Goal: Information Seeking & Learning: Learn about a topic

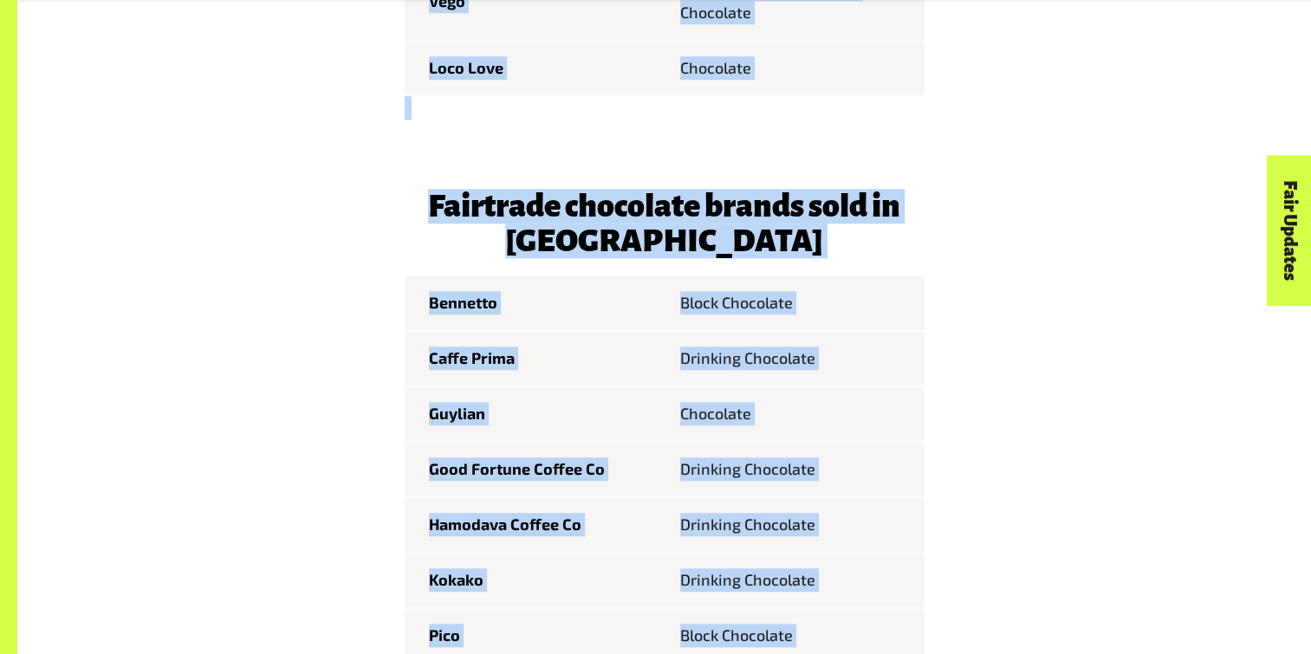
scroll to position [2115, 0]
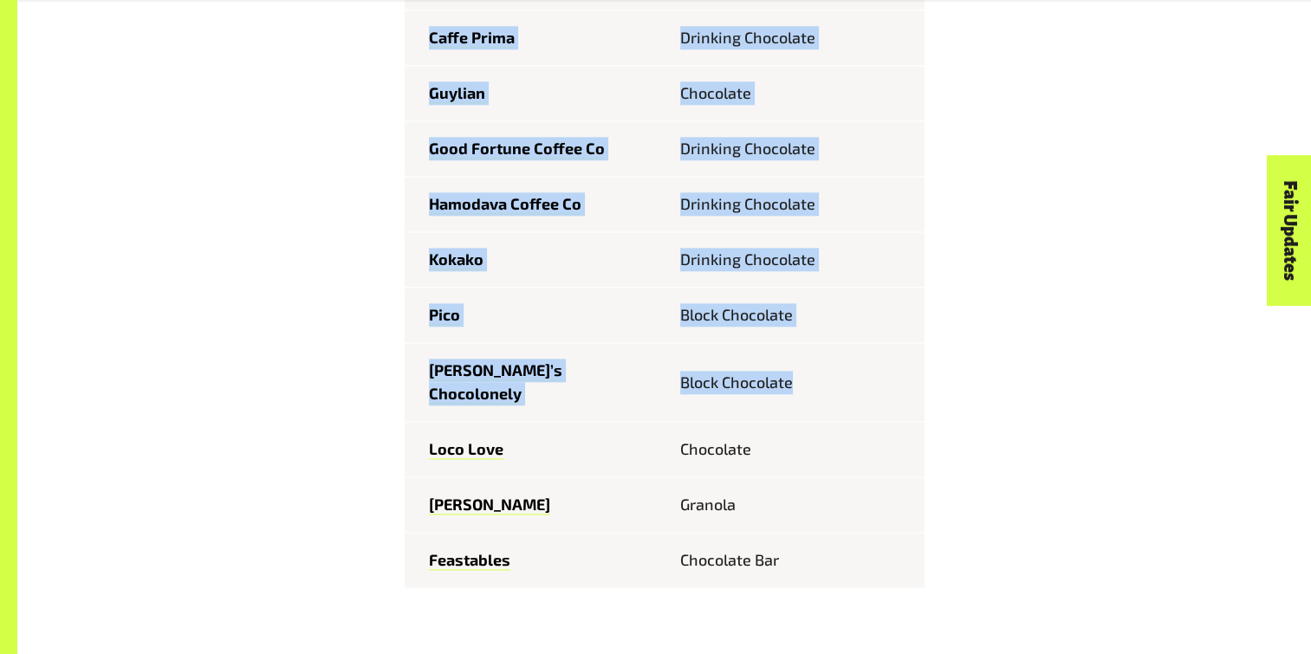
drag, startPoint x: 452, startPoint y: 146, endPoint x: 825, endPoint y: 349, distance: 424.8
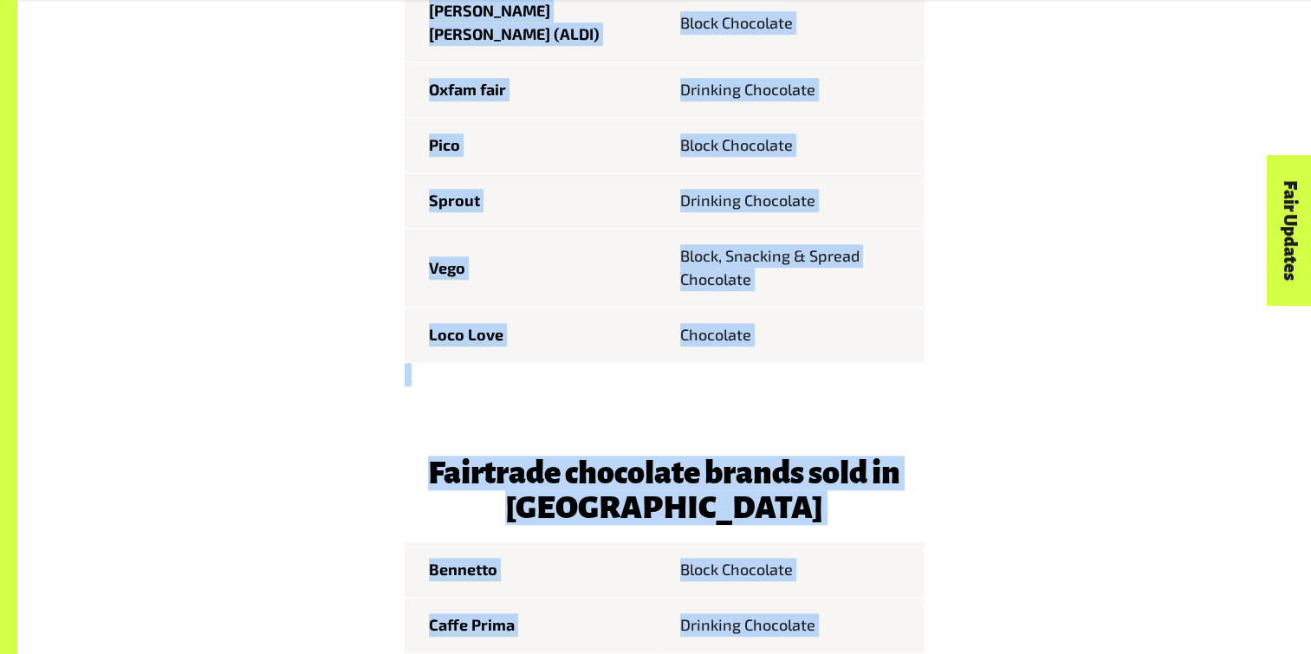
click at [909, 456] on h3 "Fairtrade chocolate brands sold in [GEOGRAPHIC_DATA]" at bounding box center [665, 490] width 520 height 69
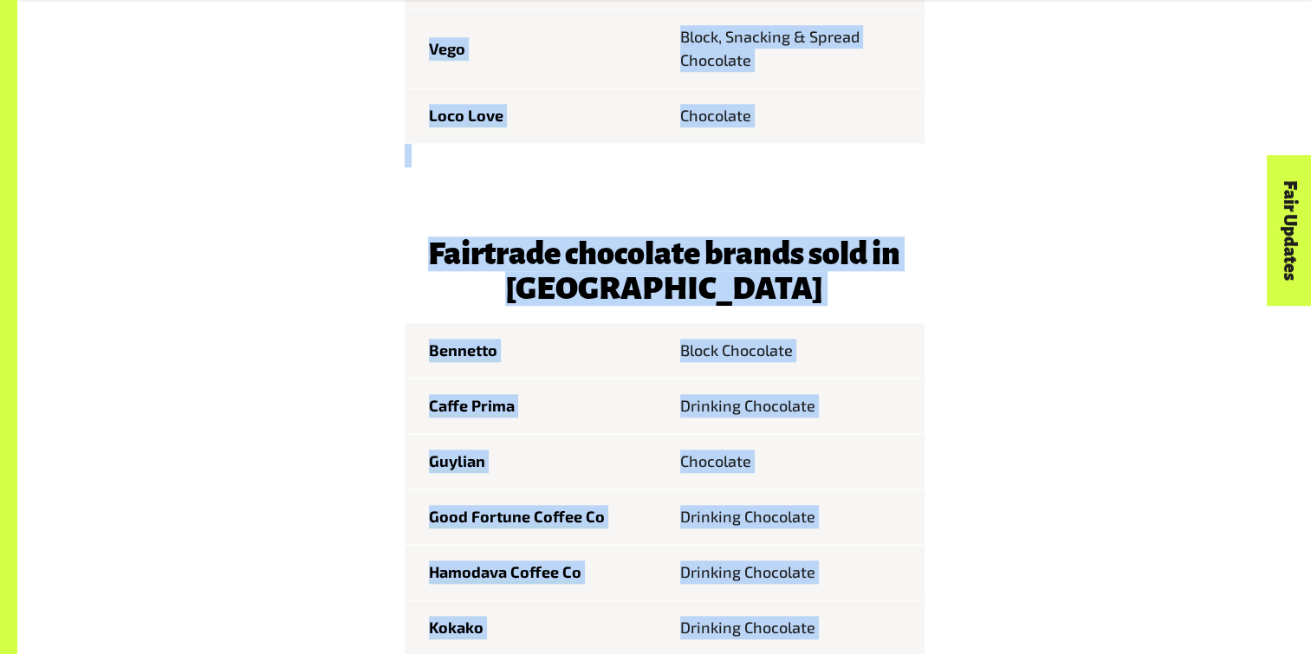
scroll to position [1855, 0]
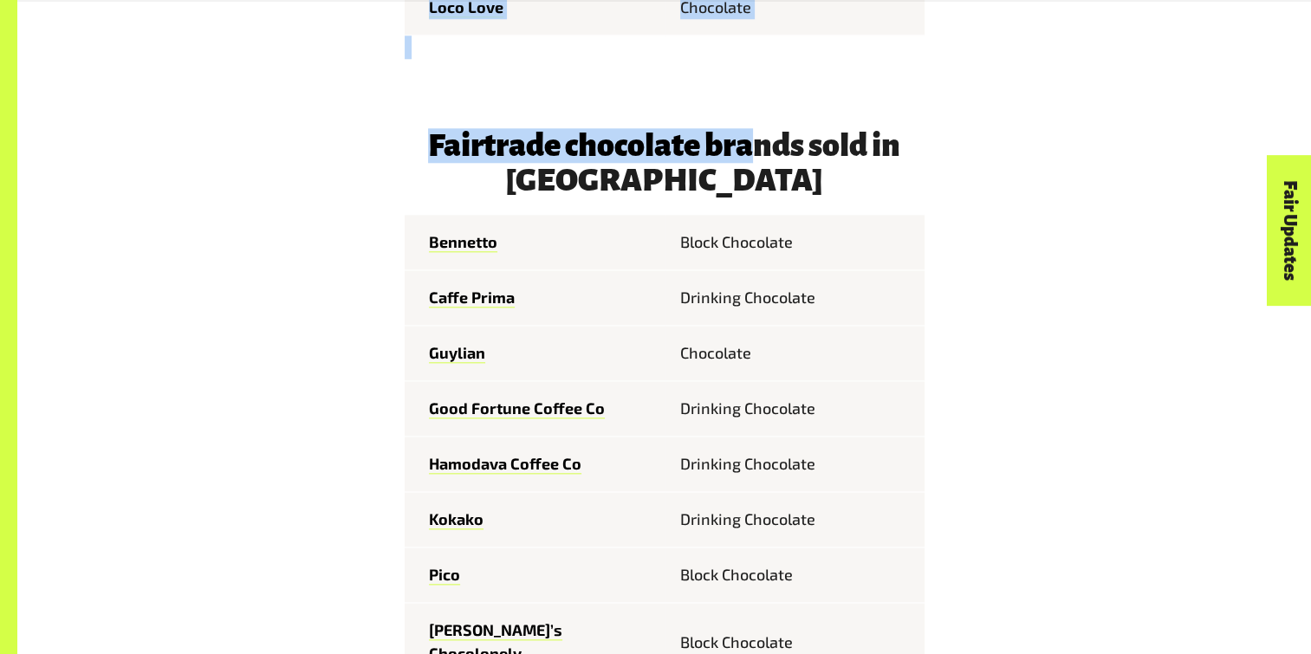
drag, startPoint x: 431, startPoint y: 129, endPoint x: 773, endPoint y: 97, distance: 343.9
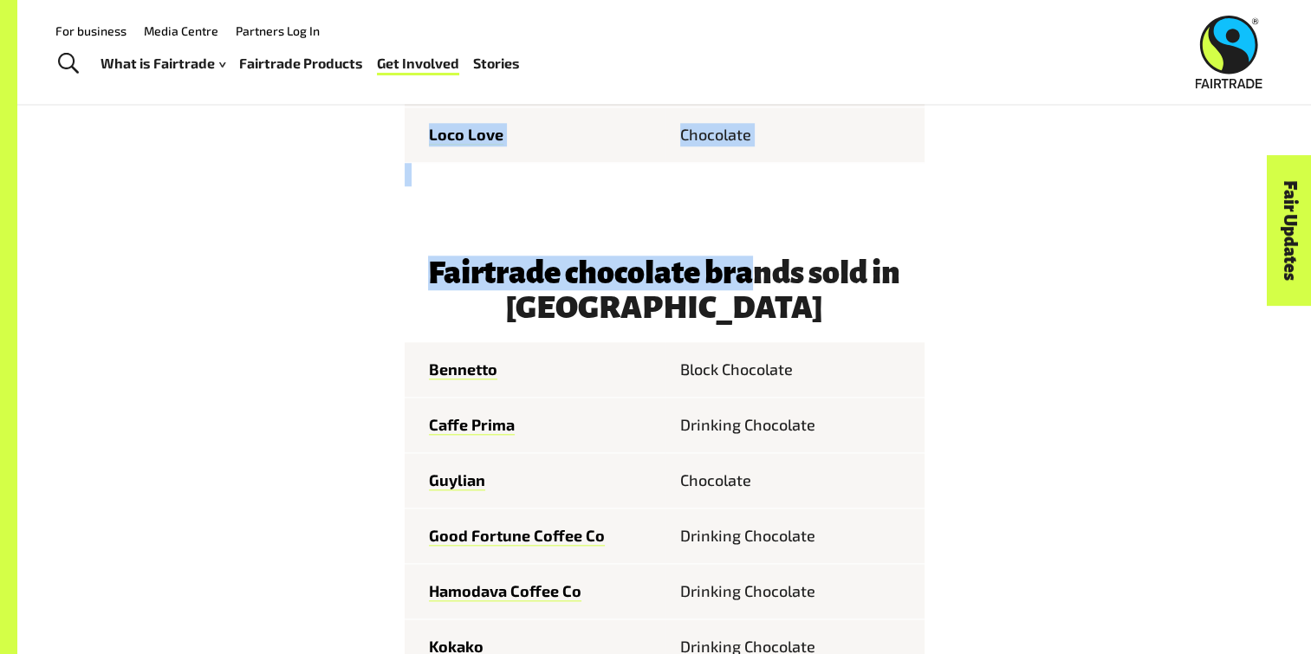
click at [727, 218] on span "Fairtrade chocolate brands sold in [GEOGRAPHIC_DATA] Feastables Chocolate [PERS…" at bounding box center [665, 86] width 520 height 1825
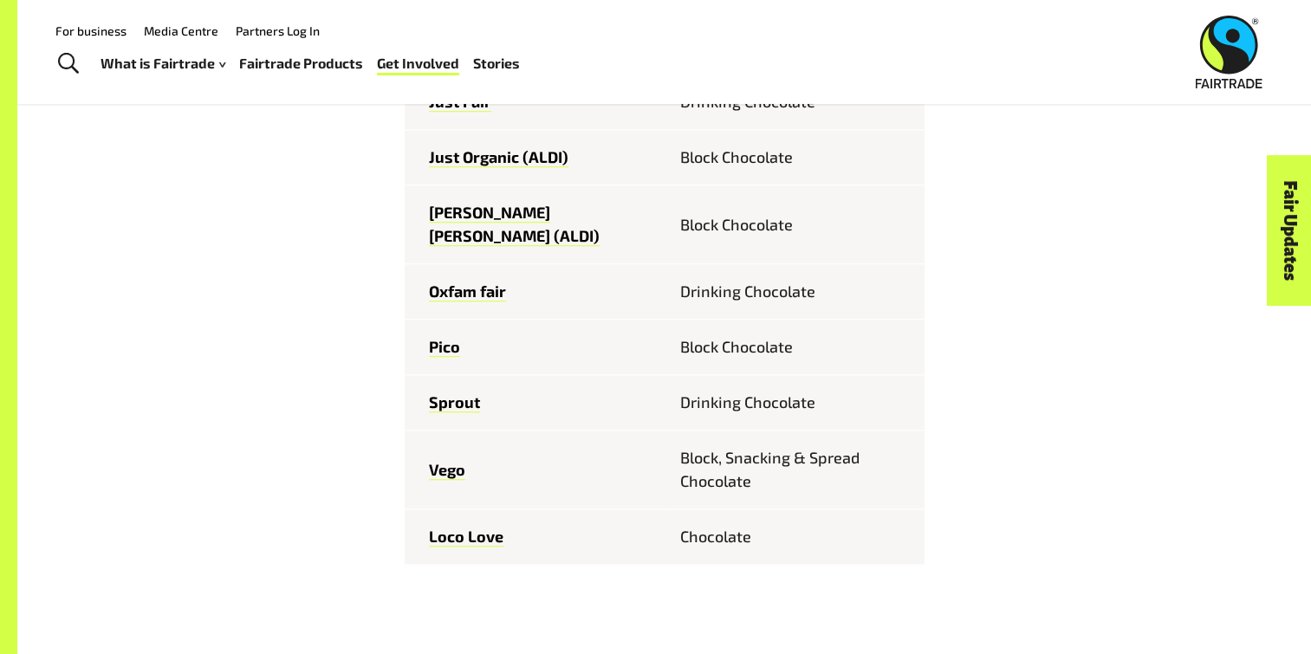
scroll to position [1322, 0]
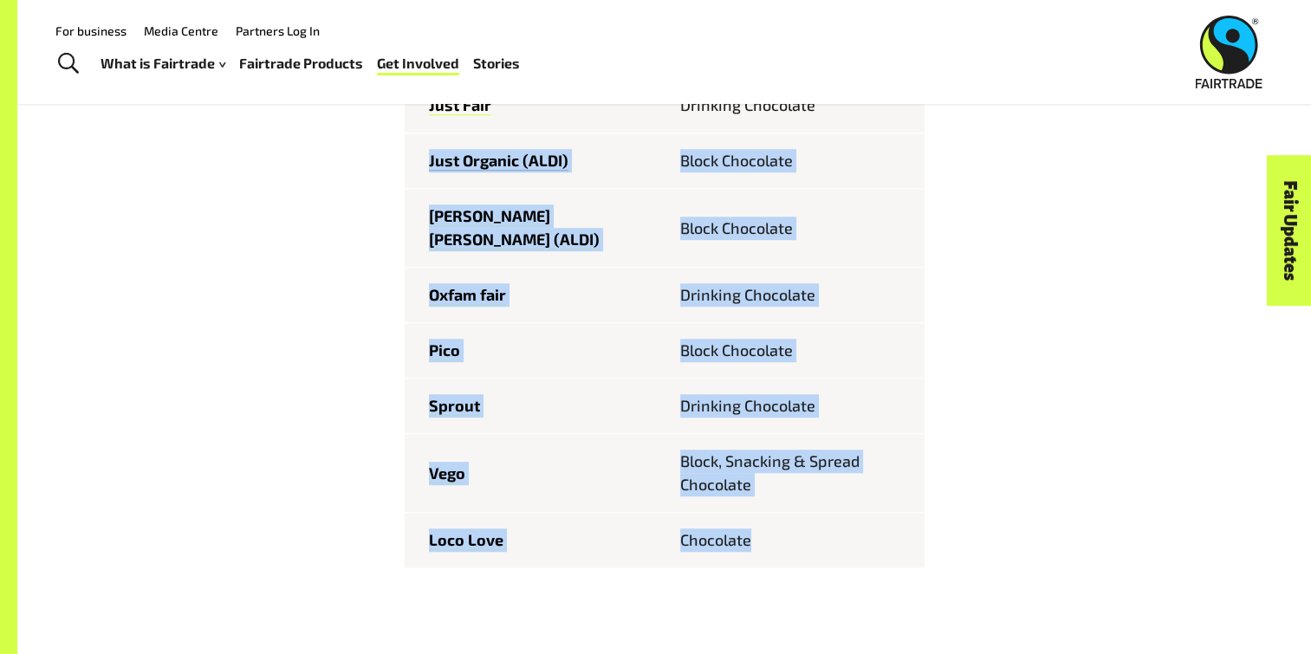
drag, startPoint x: 747, startPoint y: 523, endPoint x: 429, endPoint y: 167, distance: 477.0
click at [429, 167] on tbody "Feastables Chocolate [PERSON_NAME] Block Chocolate Guylian Chocolate eco.logic …" at bounding box center [665, 117] width 520 height 902
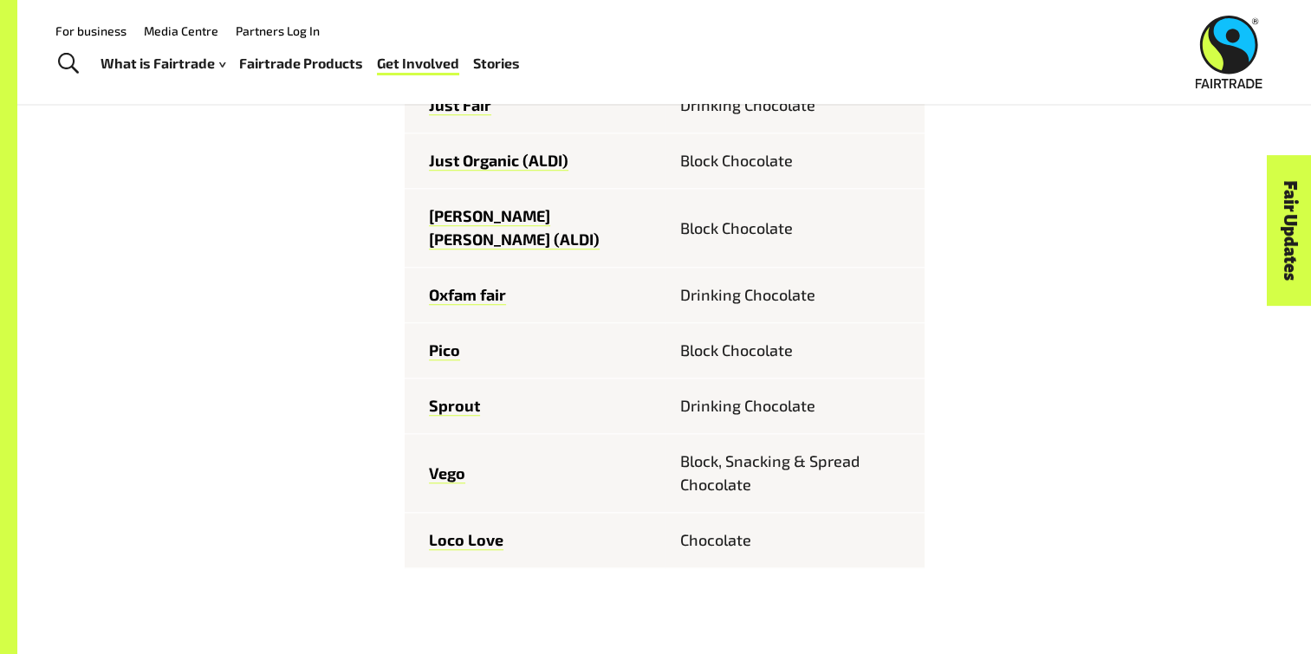
drag, startPoint x: 429, startPoint y: 167, endPoint x: 340, endPoint y: 302, distance: 161.3
click at [340, 302] on div "Fairtrade chocolate brands sold in [GEOGRAPHIC_DATA] Feastables Chocolate [PERS…" at bounding box center [665, 499] width 1082 height 1839
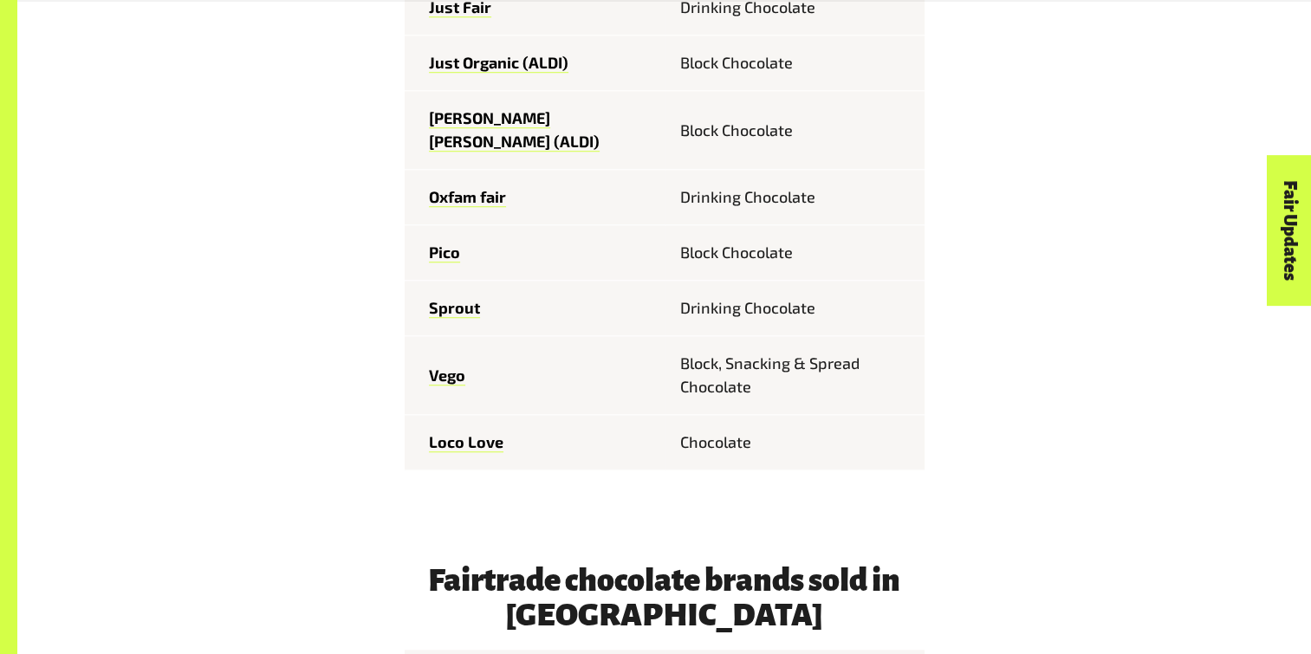
scroll to position [1629, 0]
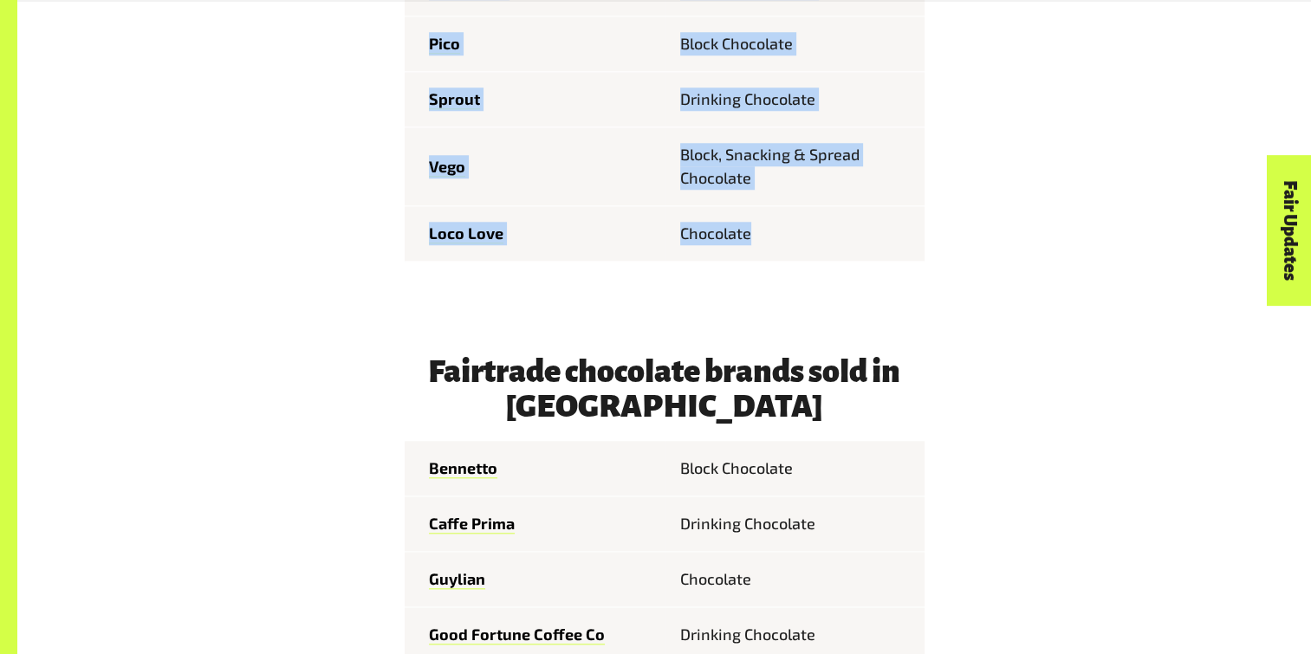
drag, startPoint x: 430, startPoint y: 213, endPoint x: 789, endPoint y: 201, distance: 359.1
drag, startPoint x: 789, startPoint y: 201, endPoint x: 749, endPoint y: 215, distance: 42.2
copy tbody "Feastables Chocolate [PERSON_NAME] Block Chocolate Guylian Chocolate eco.logic …"
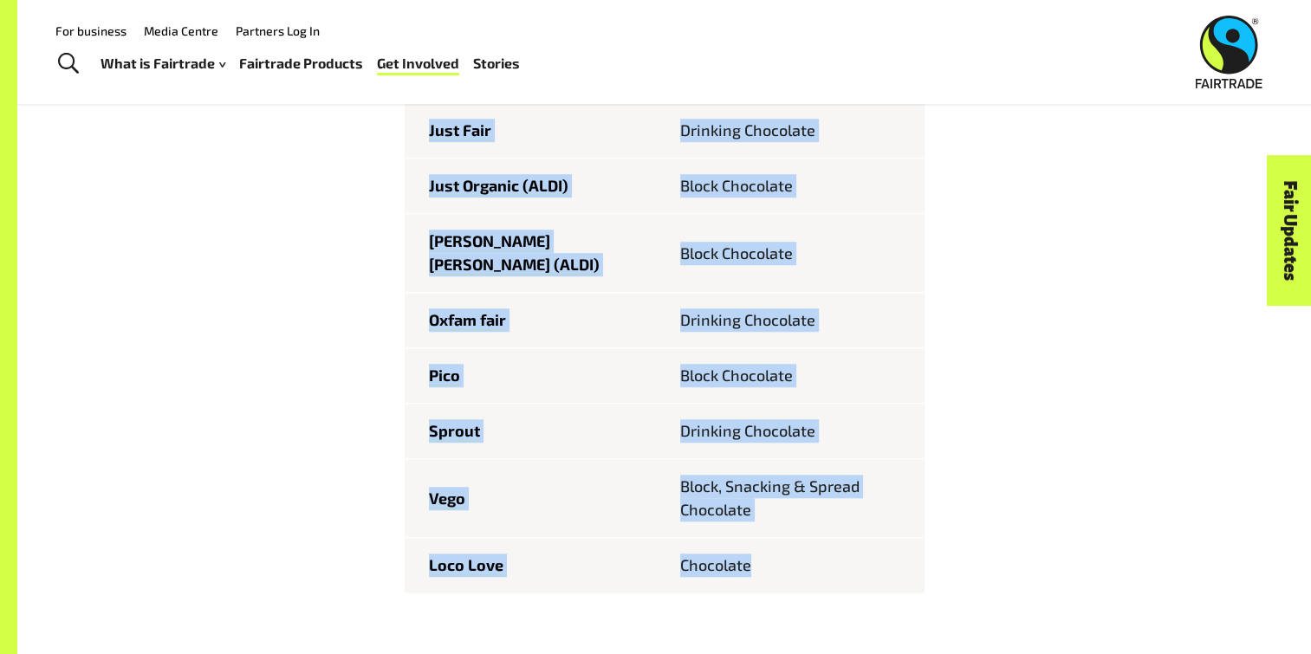
scroll to position [1294, 0]
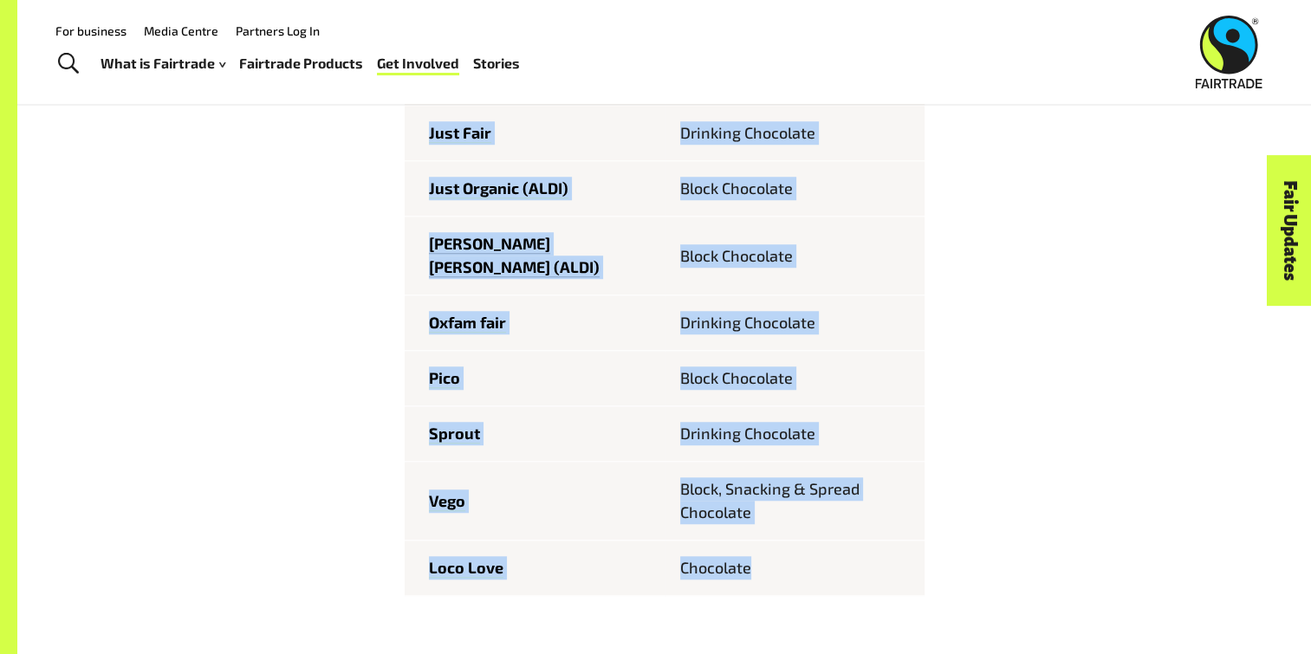
click at [520, 250] on link "[PERSON_NAME] [PERSON_NAME] (ALDI)" at bounding box center [514, 255] width 171 height 43
click at [468, 142] on link "Just Fair" at bounding box center [460, 133] width 62 height 20
click at [467, 558] on link "Loco Love" at bounding box center [466, 568] width 75 height 20
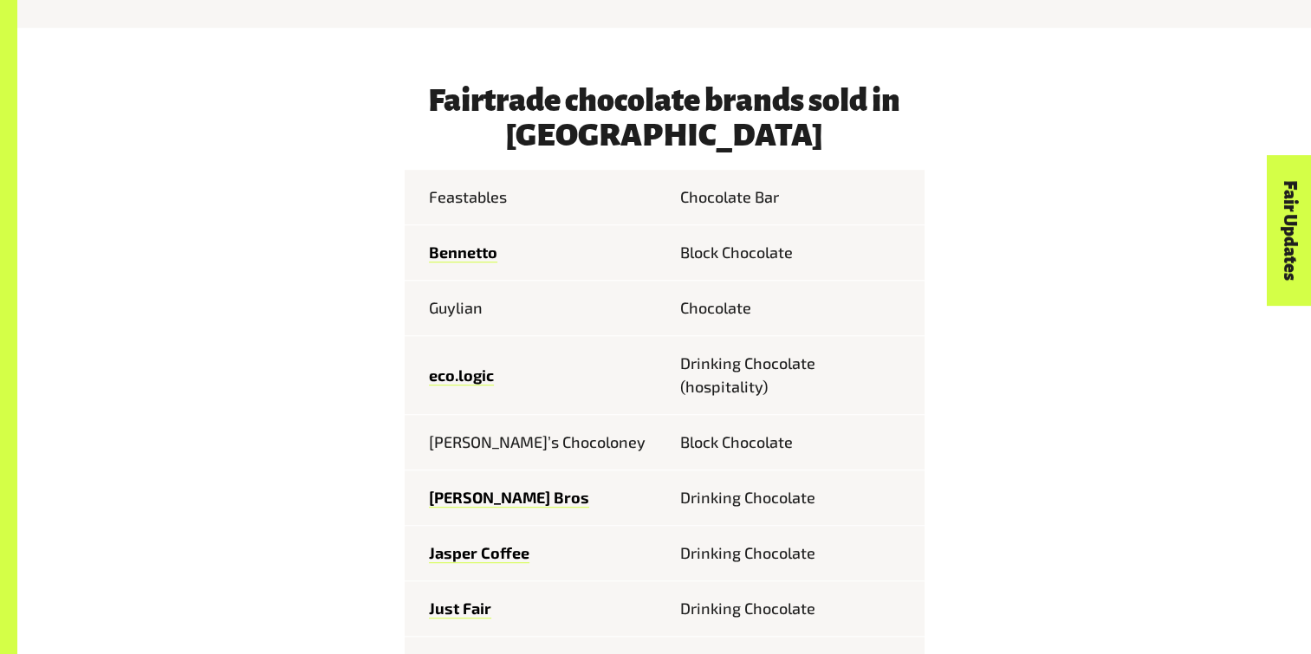
scroll to position [820, 0]
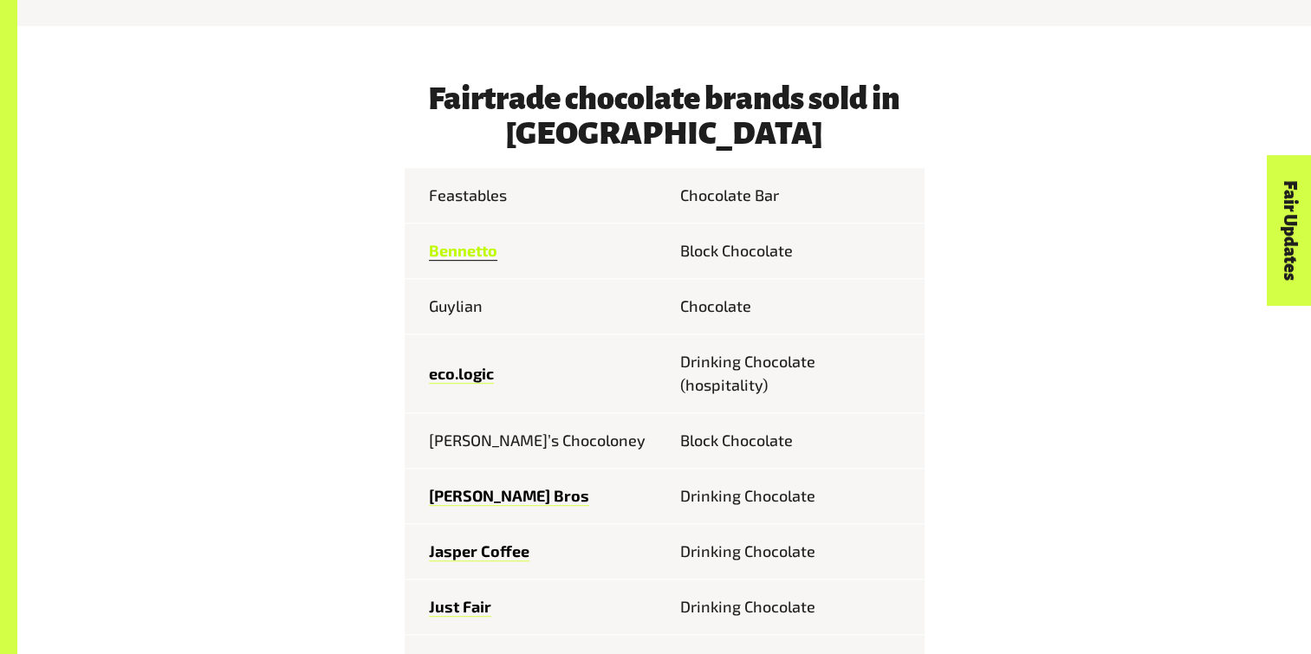
click at [481, 255] on link "Bennetto" at bounding box center [463, 251] width 68 height 20
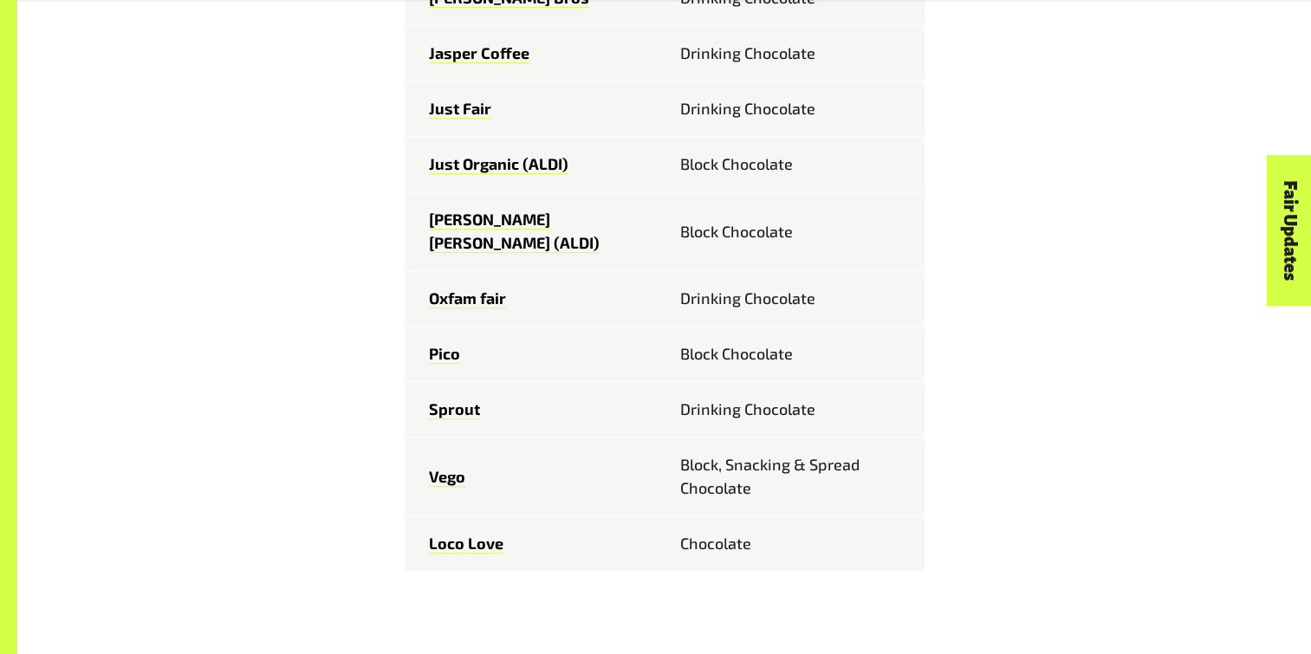
scroll to position [1340, 0]
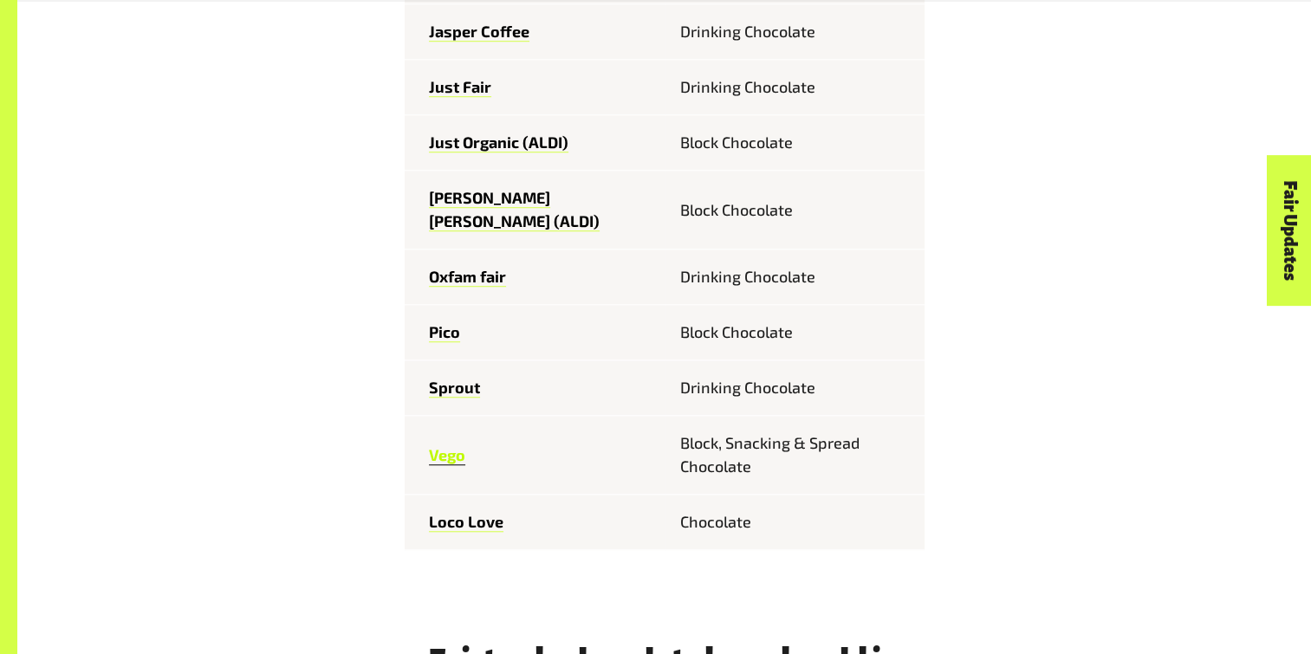
click at [450, 446] on link "Vego" at bounding box center [447, 456] width 36 height 20
